Goal: Task Accomplishment & Management: Manage account settings

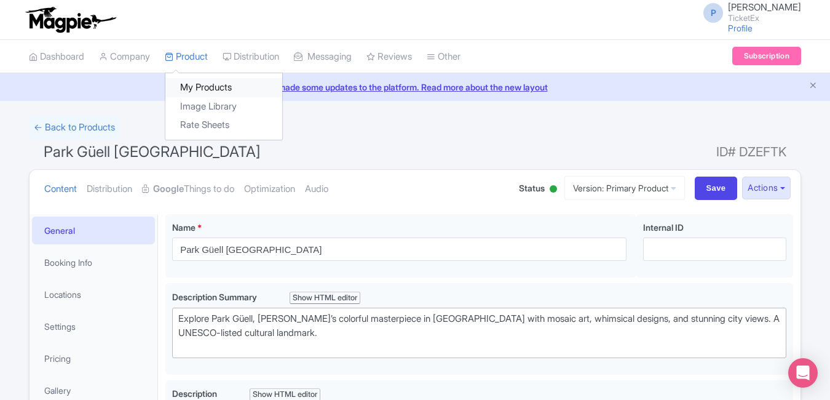
click at [211, 90] on link "My Products" at bounding box center [223, 87] width 117 height 19
